Goal: Task Accomplishment & Management: Complete application form

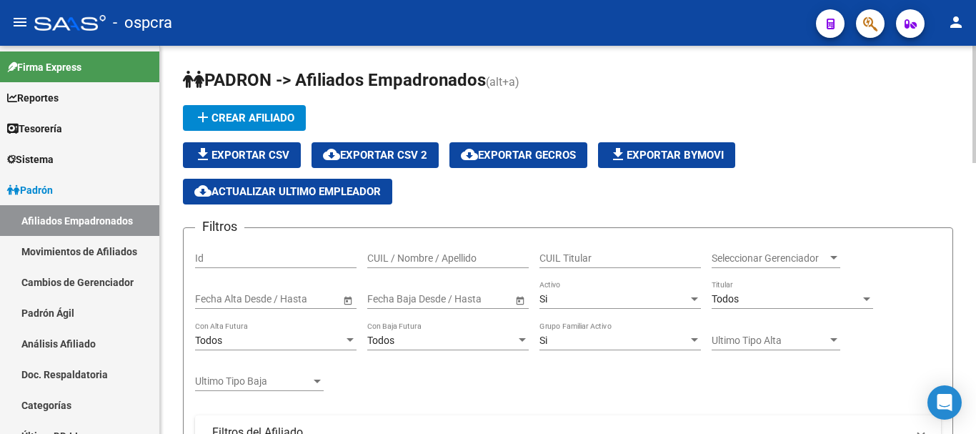
click at [444, 258] on input "CUIL / Nombre / Apellido" at bounding box center [447, 258] width 161 height 12
paste input "14547949"
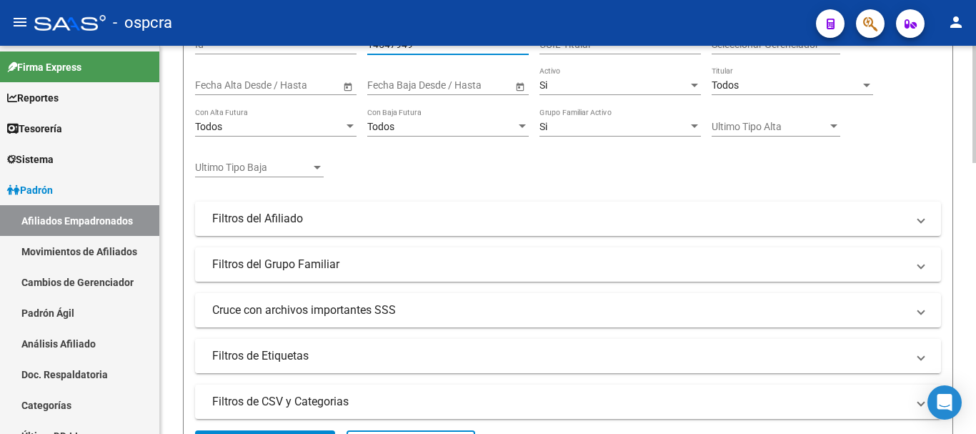
scroll to position [357, 0]
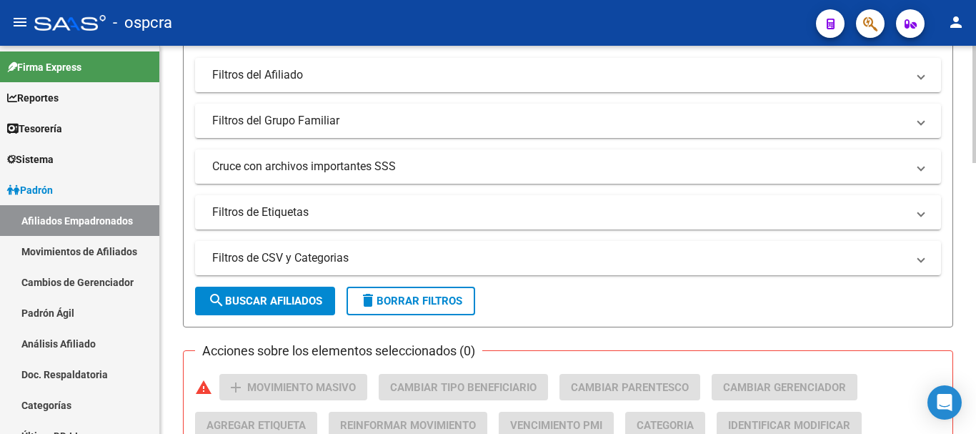
type input "14547949"
click at [273, 297] on span "search Buscar Afiliados" at bounding box center [265, 300] width 114 height 13
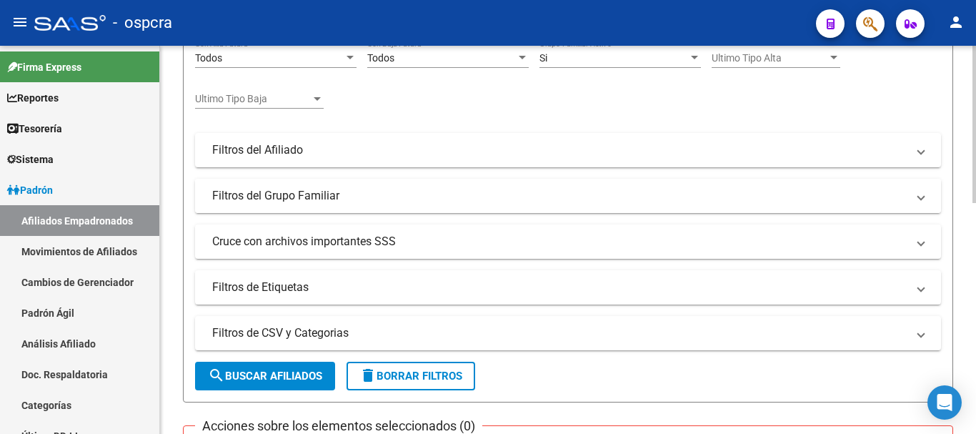
scroll to position [0, 0]
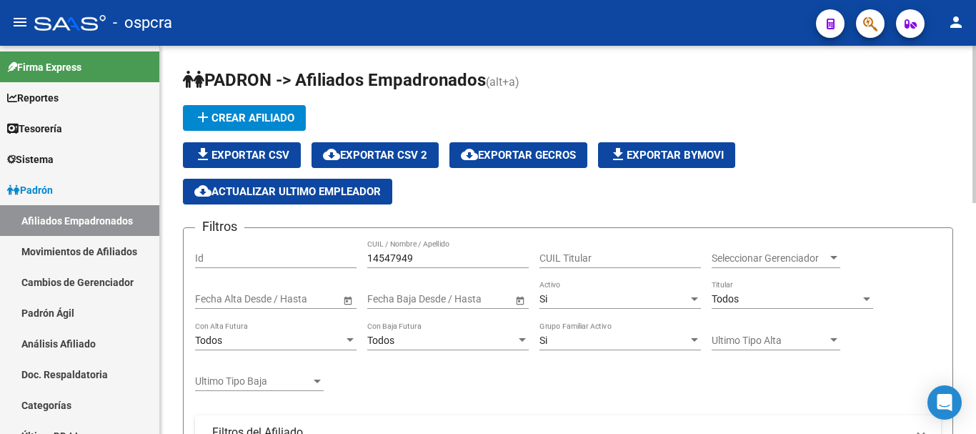
click at [649, 295] on div "Si" at bounding box center [613, 299] width 149 height 12
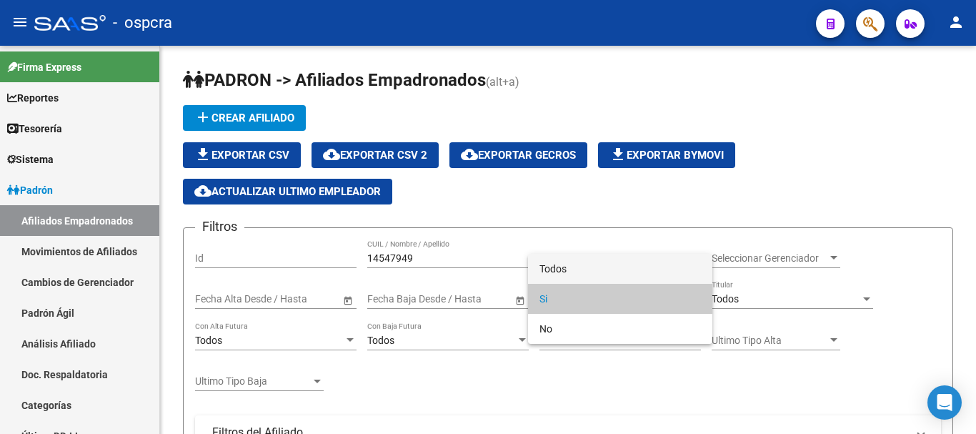
click at [649, 268] on span "Todos" at bounding box center [619, 269] width 161 height 30
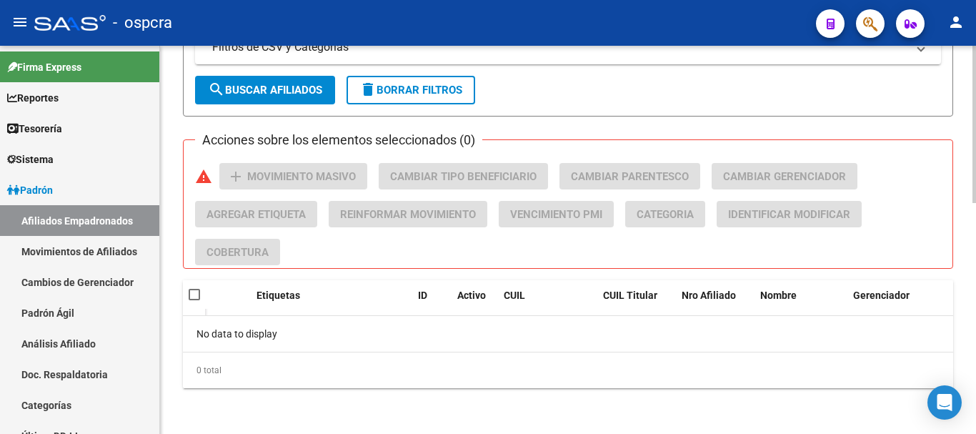
click at [287, 92] on span "search Buscar Afiliados" at bounding box center [265, 90] width 114 height 13
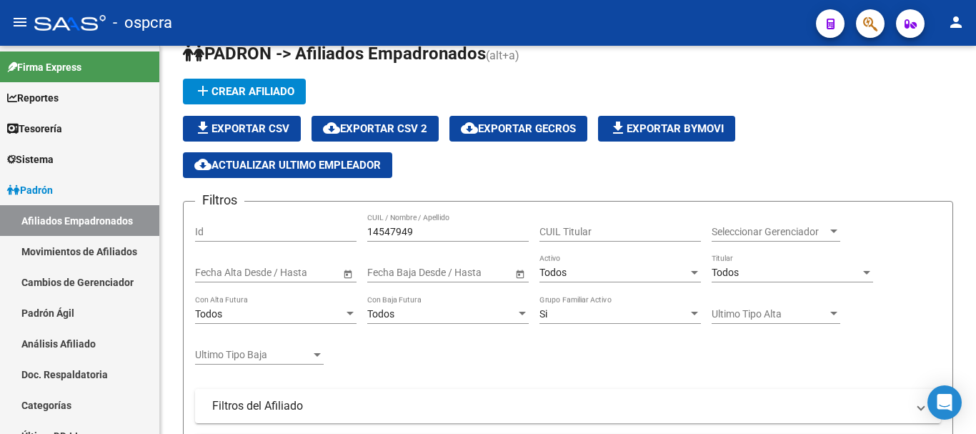
scroll to position [7, 0]
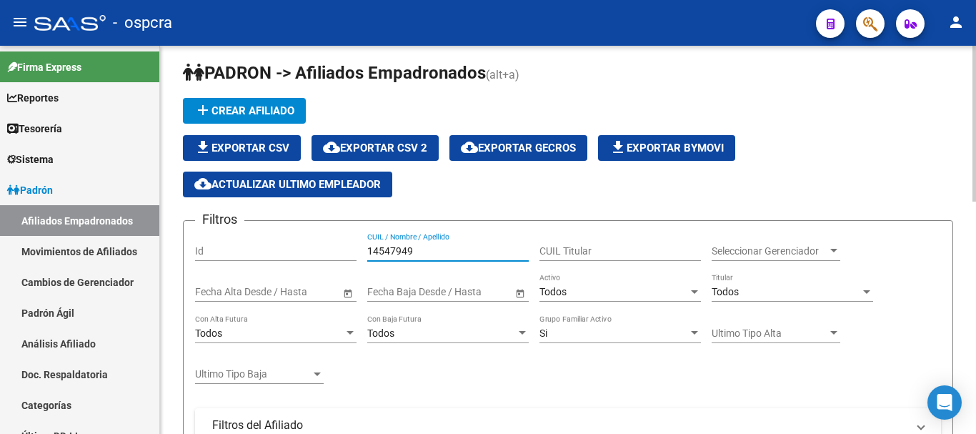
click at [428, 247] on input "14547949" at bounding box center [447, 251] width 161 height 12
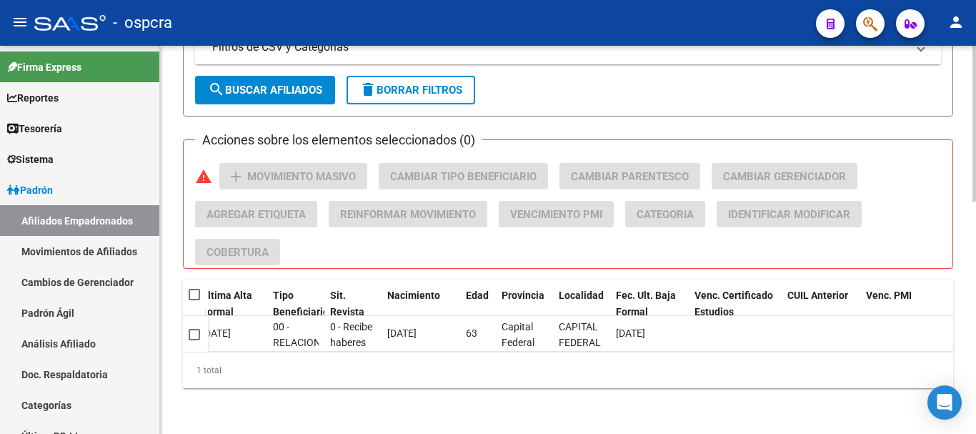
scroll to position [0, 0]
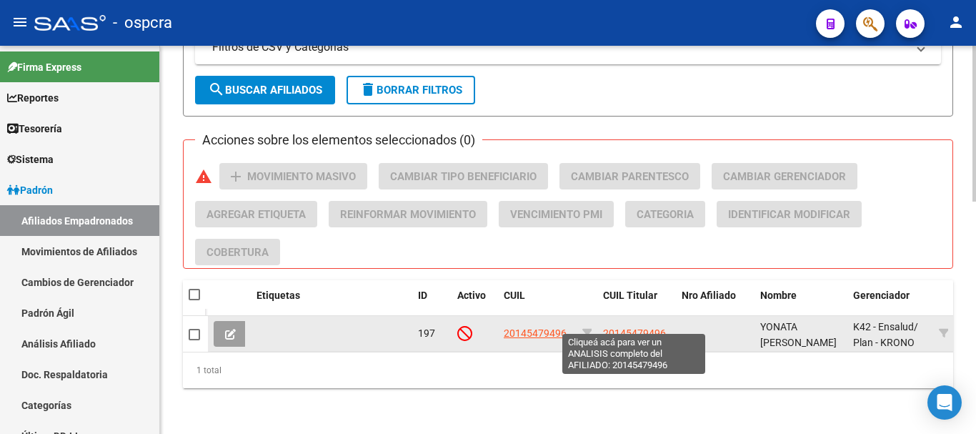
click at [628, 327] on span "20145479496" at bounding box center [634, 332] width 63 height 11
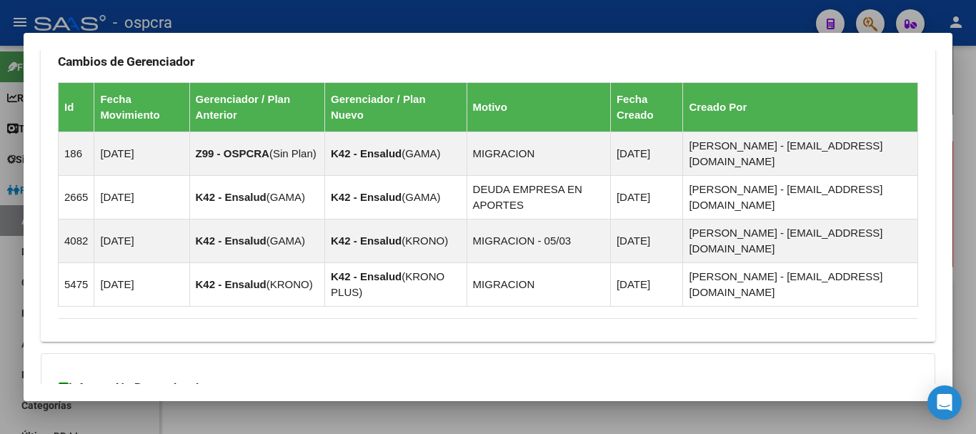
scroll to position [992, 0]
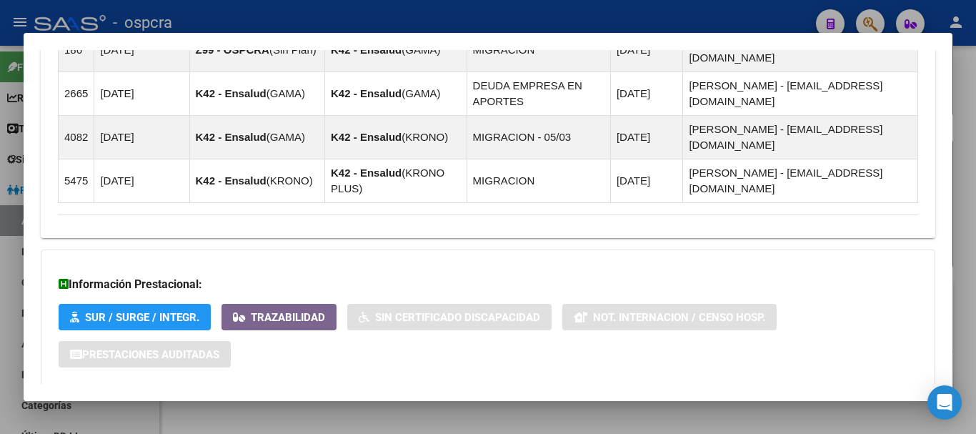
click at [194, 407] on span "Aportes y Contribuciones del Afiliado: 20145479496" at bounding box center [213, 414] width 268 height 14
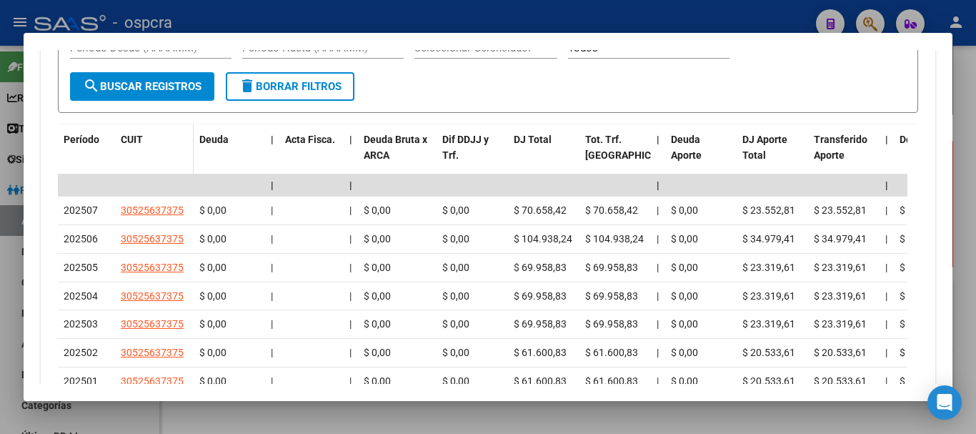
scroll to position [1485, 0]
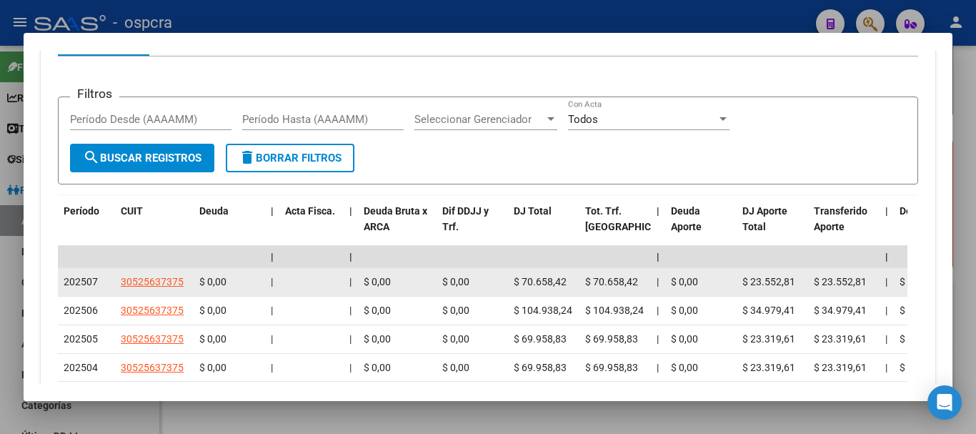
drag, startPoint x: 136, startPoint y: 202, endPoint x: 184, endPoint y: 204, distance: 48.6
click at [184, 274] on div "30525637375" at bounding box center [154, 282] width 67 height 16
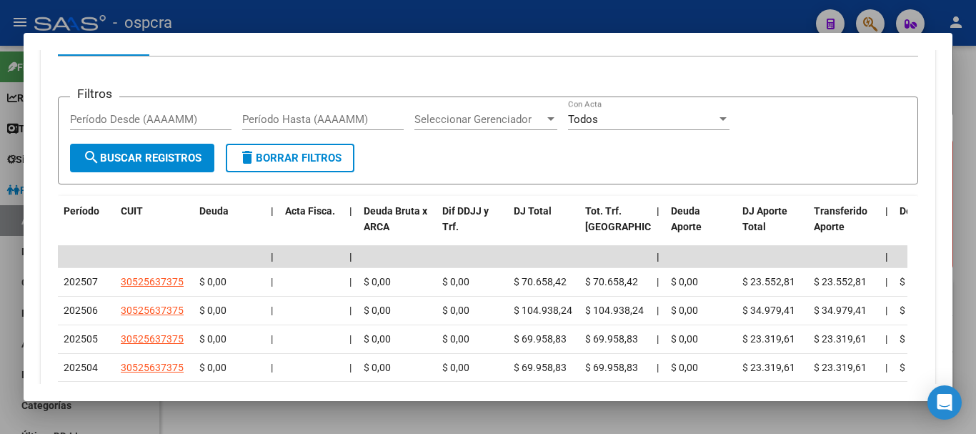
copy span "30525637375"
click at [0, 188] on div at bounding box center [488, 217] width 976 height 434
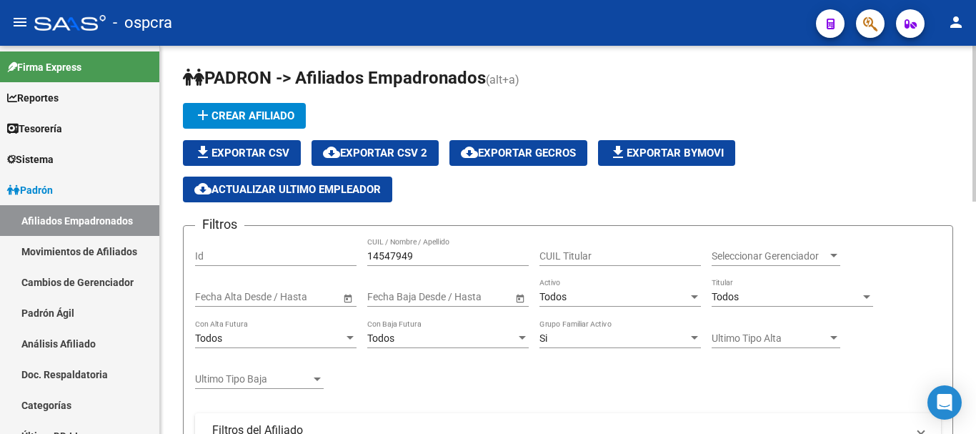
scroll to position [0, 0]
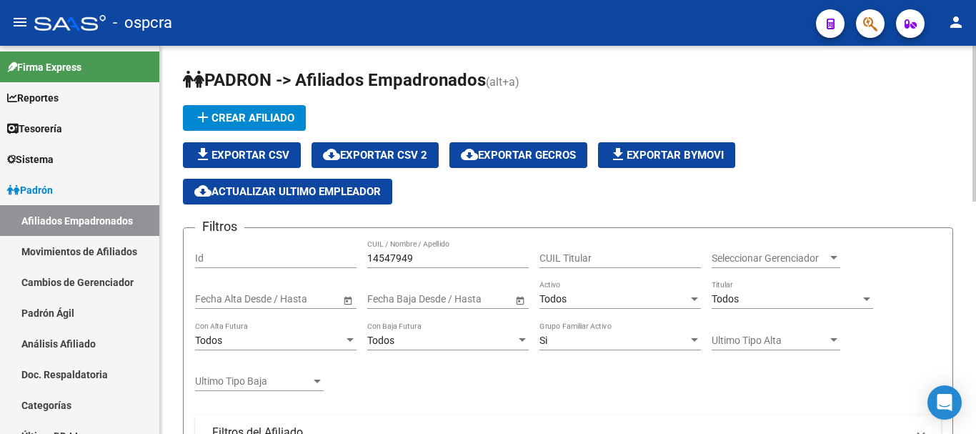
click at [595, 305] on div "Todos Activo" at bounding box center [619, 294] width 161 height 29
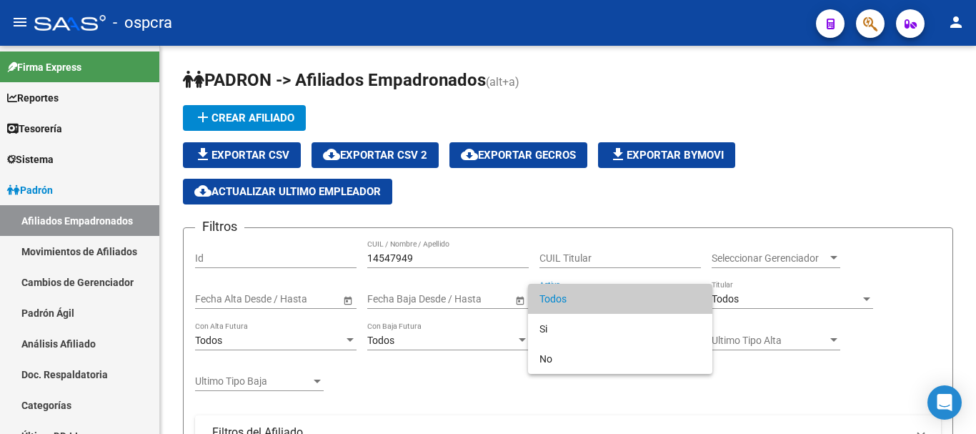
click at [436, 266] on div at bounding box center [488, 217] width 976 height 434
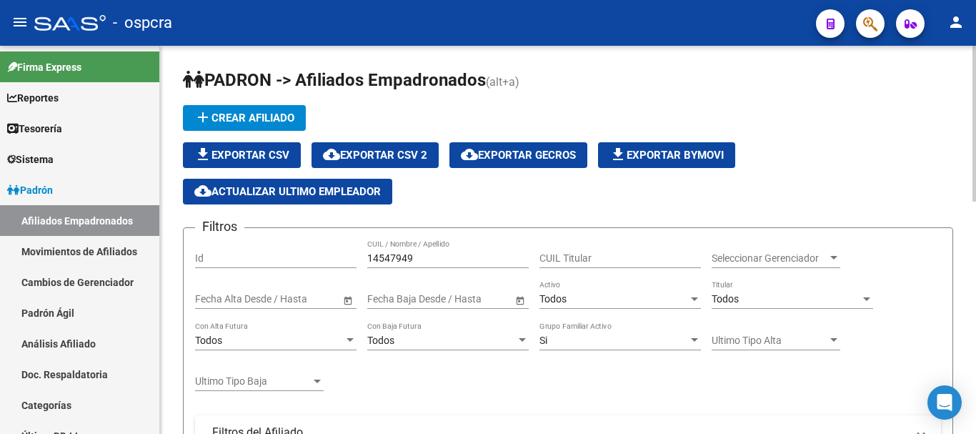
click at [432, 257] on input "14547949" at bounding box center [447, 258] width 161 height 12
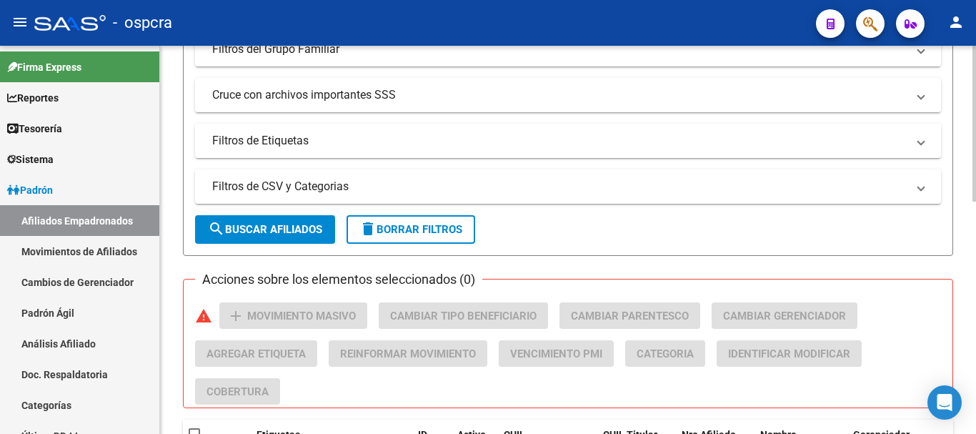
scroll to position [579, 0]
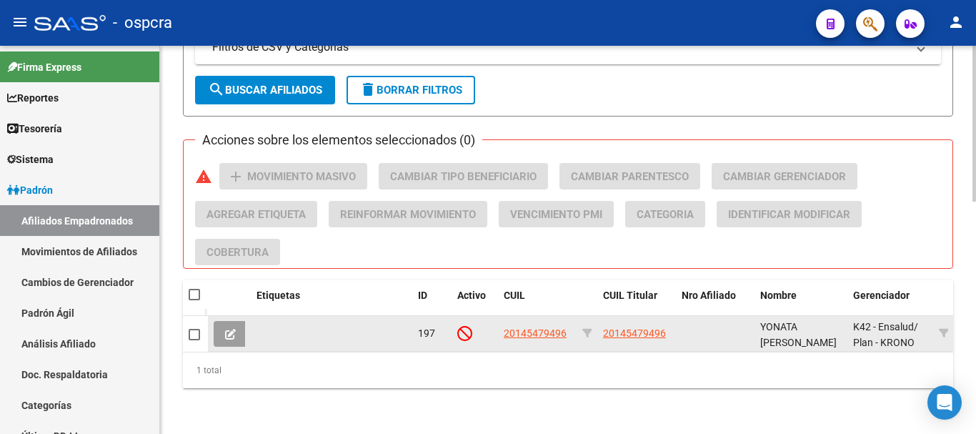
click at [231, 329] on icon at bounding box center [230, 334] width 11 height 11
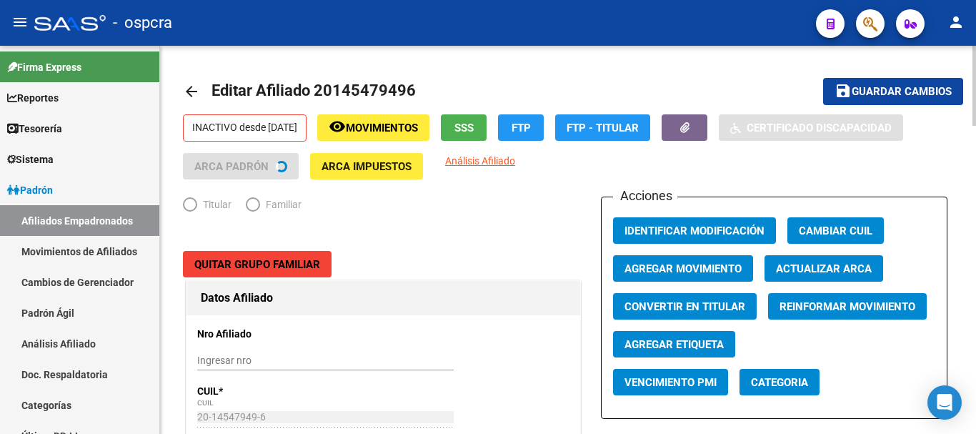
radio input "true"
type input "30-52563737-5"
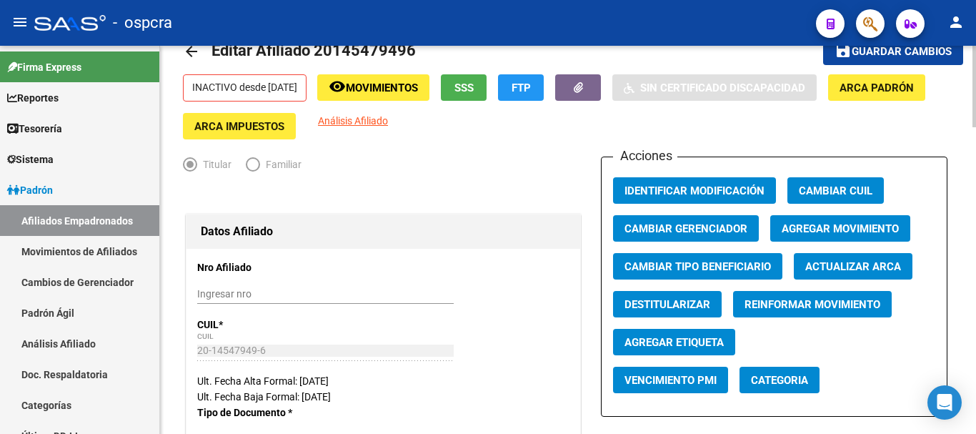
scroll to position [71, 0]
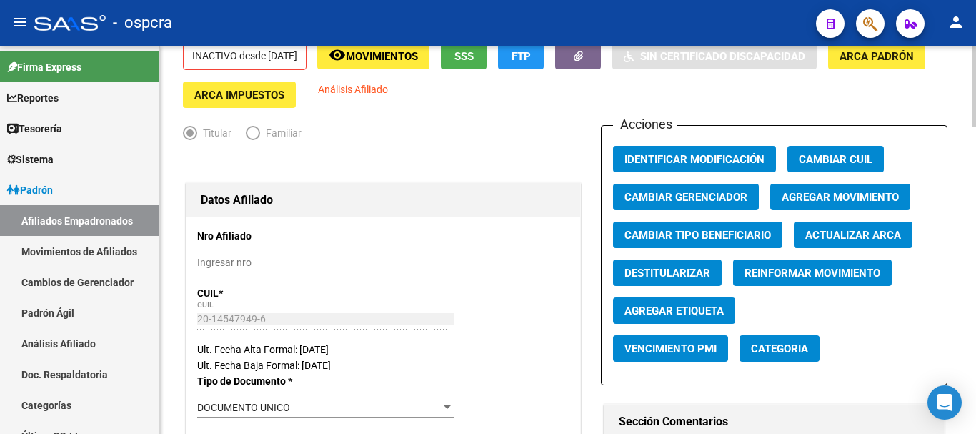
click at [868, 197] on span "Agregar Movimiento" at bounding box center [840, 197] width 117 height 13
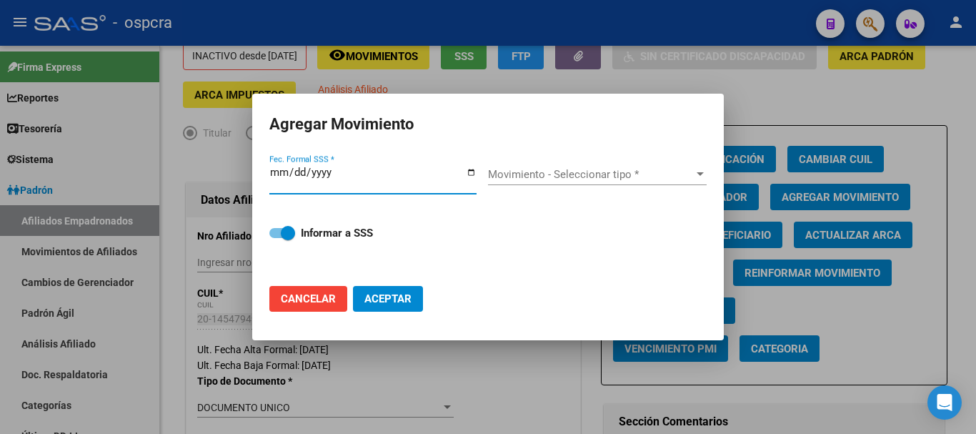
click at [423, 179] on input "Fec. Formal SSS *" at bounding box center [372, 177] width 207 height 23
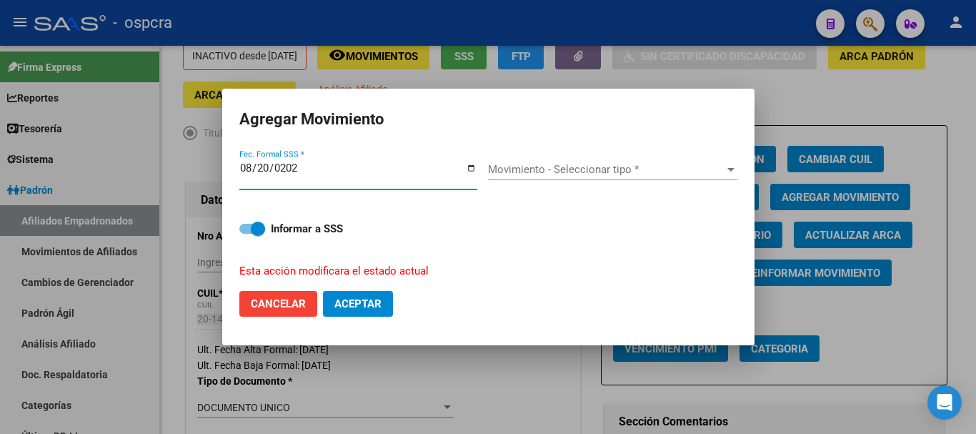
type input "[DATE]"
click at [497, 174] on span "Movimiento - Seleccionar tipo *" at bounding box center [606, 169] width 236 height 13
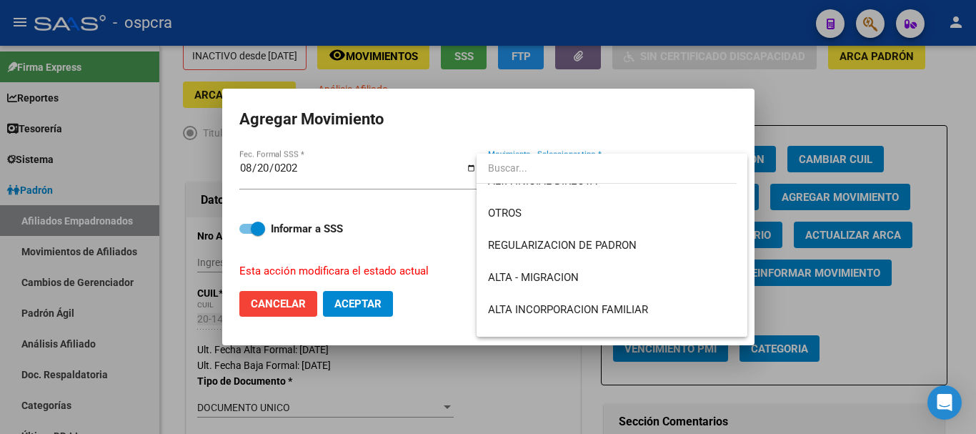
scroll to position [0, 0]
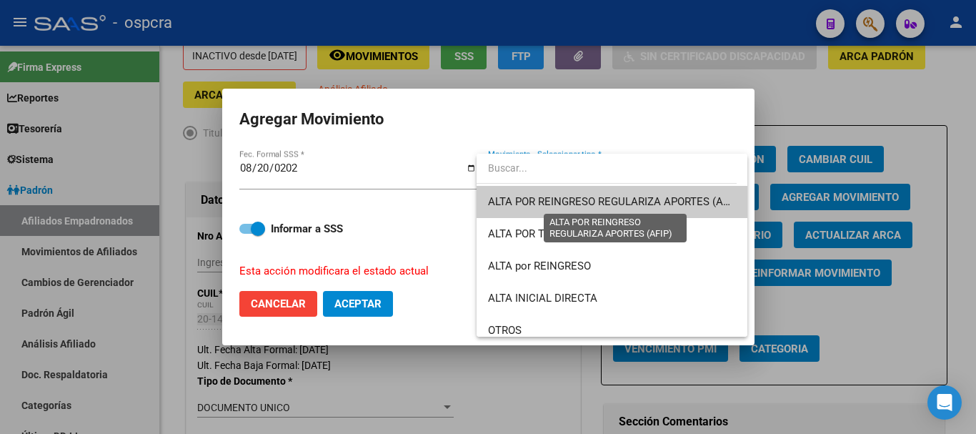
click at [697, 197] on span "ALTA POR REINGRESO REGULARIZA APORTES (AFIP)" at bounding box center [615, 201] width 254 height 13
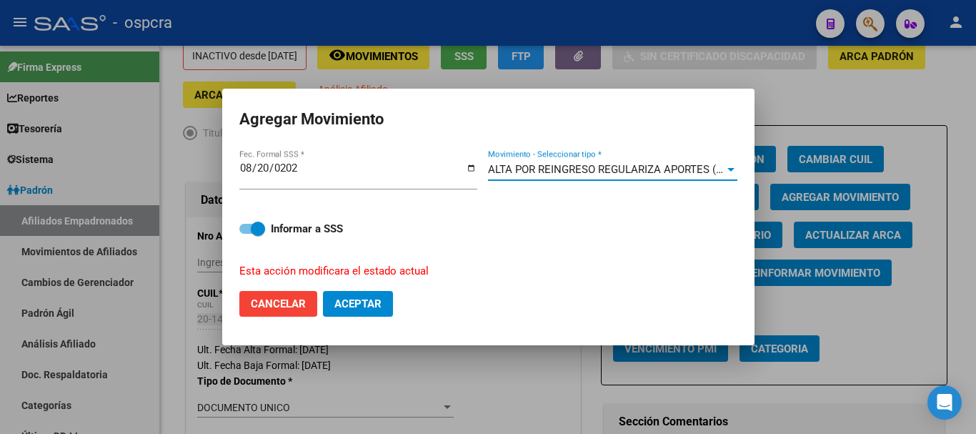
click at [377, 302] on span "Aceptar" at bounding box center [357, 303] width 47 height 13
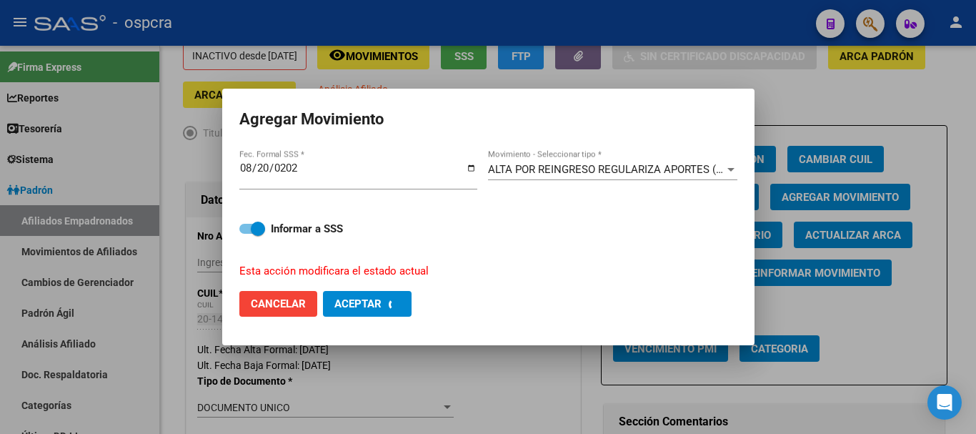
checkbox input "false"
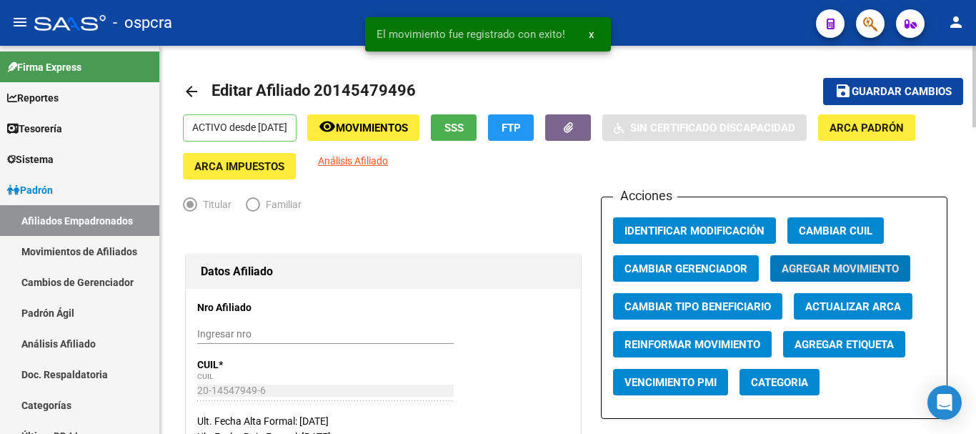
click at [857, 104] on button "save Guardar cambios" at bounding box center [893, 91] width 140 height 26
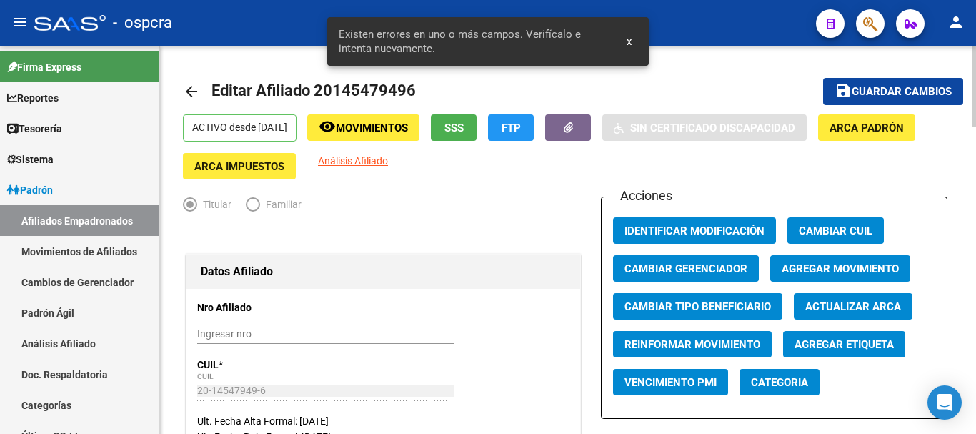
click at [857, 93] on span "Guardar cambios" at bounding box center [902, 92] width 100 height 13
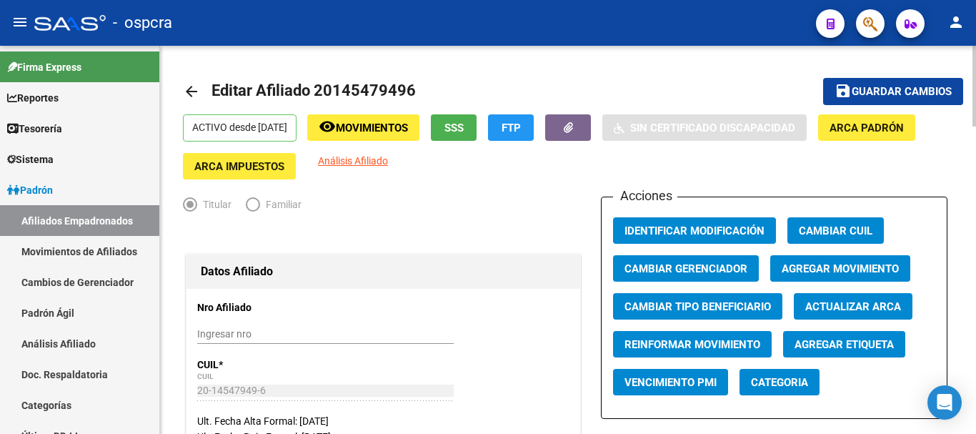
click at [189, 81] on link "arrow_back" at bounding box center [197, 91] width 29 height 34
